Goal: Transaction & Acquisition: Purchase product/service

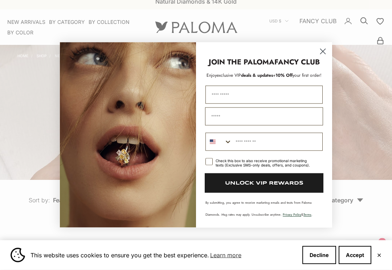
scroll to position [7, 0]
click at [320, 50] on circle "Close dialog" at bounding box center [322, 52] width 12 height 12
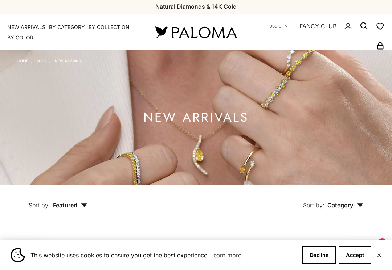
scroll to position [0, 0]
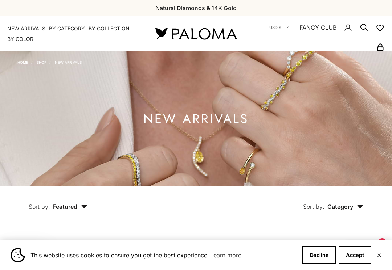
click at [77, 25] on summary "By Category" at bounding box center [67, 28] width 36 height 7
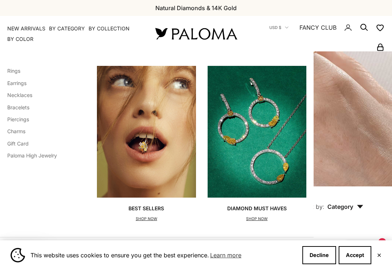
click at [20, 68] on link "Rings" at bounding box center [13, 71] width 13 height 6
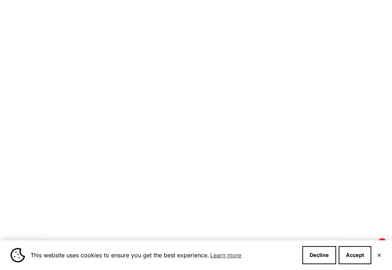
scroll to position [401, 0]
click at [370, 264] on button "Accept" at bounding box center [354, 256] width 33 height 18
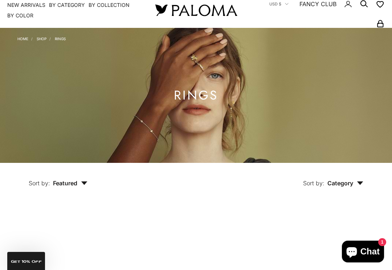
scroll to position [0, 0]
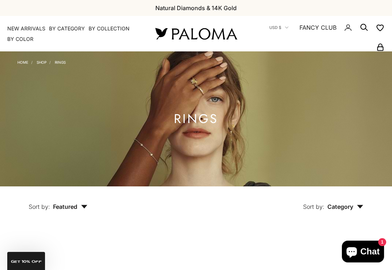
click at [214, 115] on h1 "Rings" at bounding box center [196, 119] width 44 height 9
click at [55, 60] on link "Rings" at bounding box center [60, 62] width 11 height 4
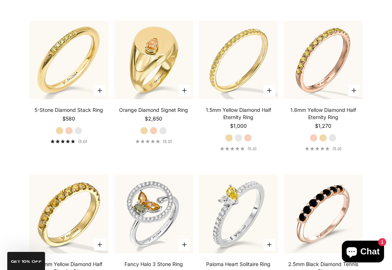
scroll to position [1584, 0]
